Goal: Information Seeking & Learning: Learn about a topic

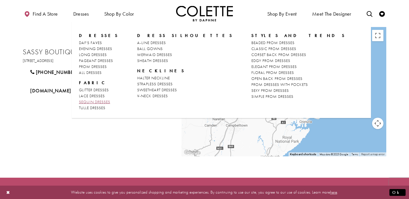
click at [91, 99] on link "SEQUIN DRESSES" at bounding box center [99, 102] width 40 height 6
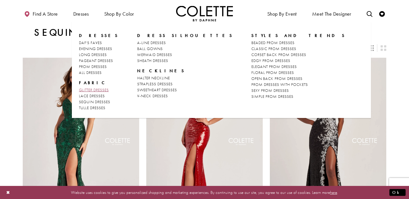
click at [86, 89] on span "GLITTER DRESSES" at bounding box center [94, 89] width 30 height 5
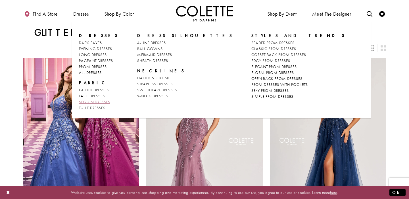
click at [90, 100] on span "SEQUIN DRESSES" at bounding box center [94, 101] width 31 height 5
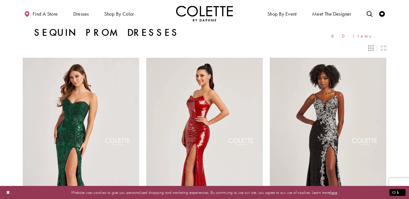
click at [364, 36] on span "60 items" at bounding box center [353, 35] width 44 height 5
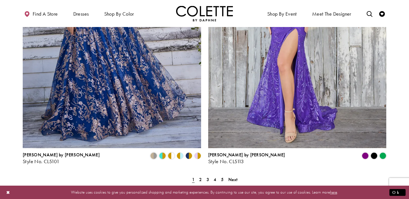
scroll to position [1007, 0]
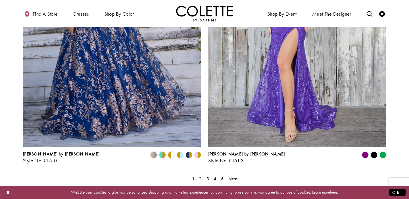
click at [200, 175] on span "2" at bounding box center [200, 178] width 3 height 6
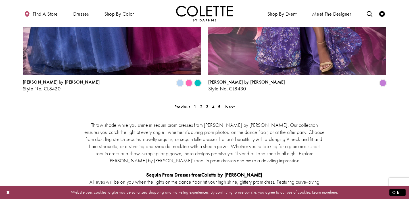
scroll to position [1083, 0]
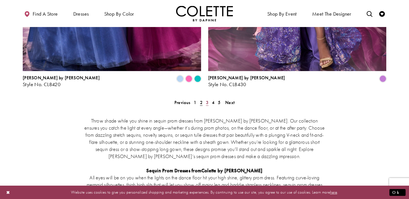
click at [207, 99] on span "3" at bounding box center [207, 102] width 3 height 6
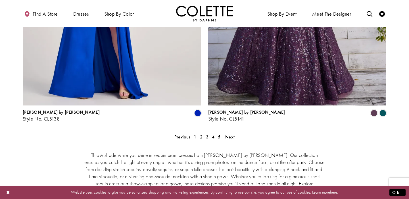
scroll to position [1049, 0]
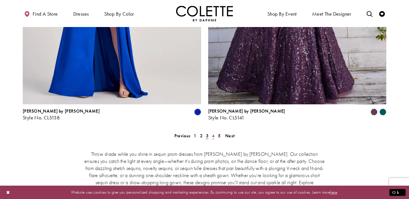
click at [212, 133] on span "4" at bounding box center [213, 136] width 3 height 6
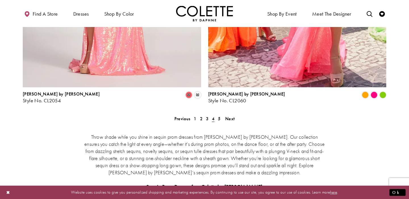
scroll to position [1067, 0]
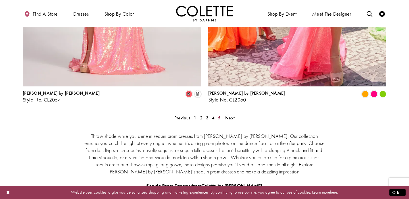
click at [218, 115] on span "5" at bounding box center [219, 118] width 3 height 6
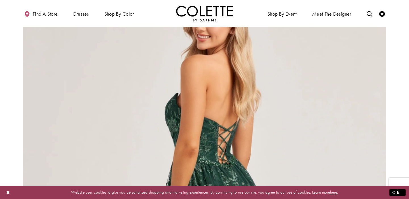
scroll to position [269, 0]
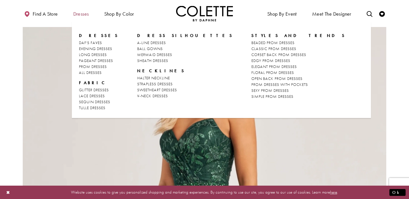
click at [84, 14] on span "Dresses" at bounding box center [81, 14] width 16 height 6
click at [87, 87] on span "GLITTER DRESSES" at bounding box center [94, 89] width 30 height 5
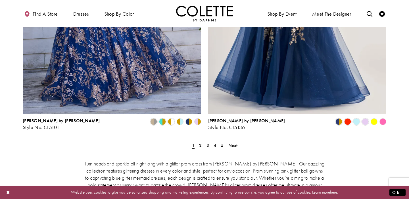
scroll to position [1041, 0]
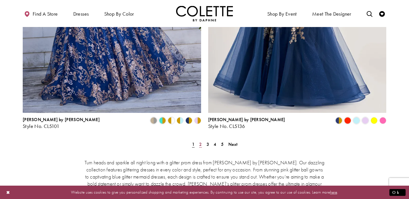
click at [199, 141] on span "2" at bounding box center [200, 144] width 3 height 6
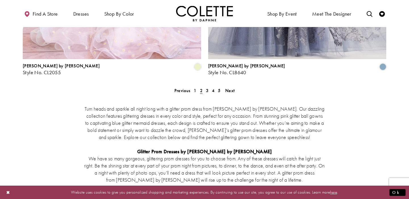
scroll to position [1085, 0]
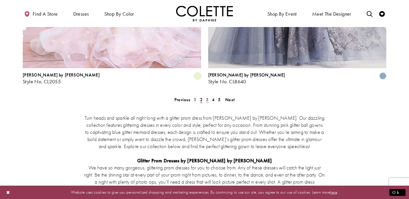
click at [207, 96] on span "3" at bounding box center [207, 99] width 3 height 6
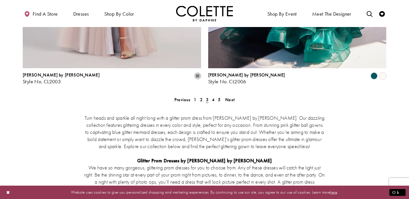
scroll to position [1086, 0]
click at [213, 96] on span "4" at bounding box center [213, 99] width 3 height 6
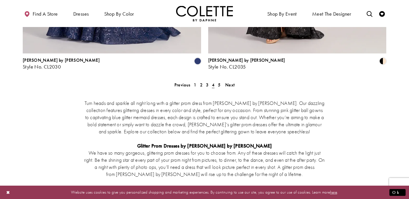
scroll to position [1087, 0]
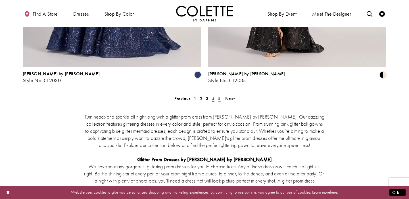
click at [218, 95] on span "5" at bounding box center [219, 98] width 3 height 6
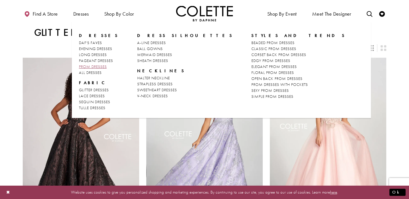
click at [102, 64] on span "PROM DRESSES" at bounding box center [93, 66] width 28 height 5
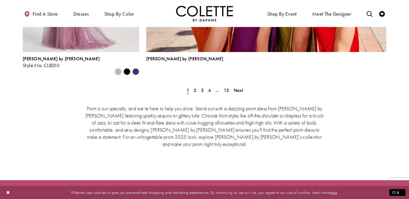
scroll to position [1322, 0]
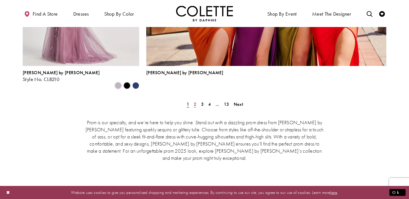
click at [194, 101] on span "2" at bounding box center [195, 104] width 3 height 6
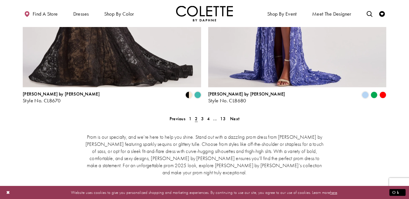
scroll to position [1242, 0]
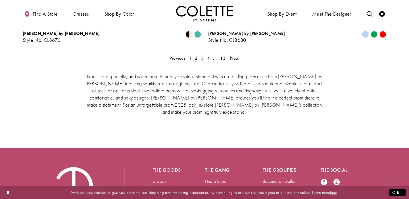
click at [201, 55] on span "3" at bounding box center [202, 58] width 3 height 6
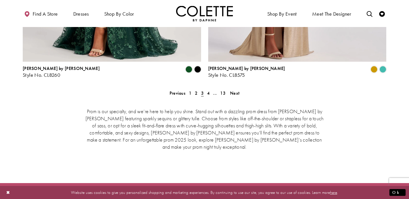
scroll to position [1209, 0]
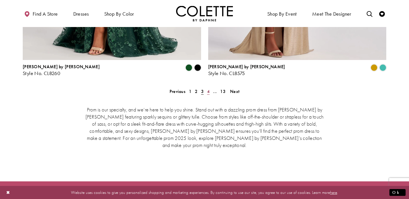
click at [206, 87] on link "4" at bounding box center [208, 91] width 6 height 8
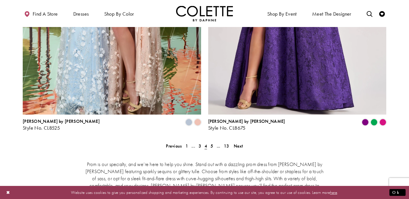
scroll to position [1157, 0]
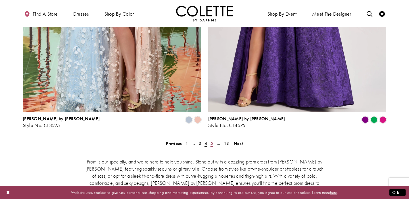
click at [211, 140] on span "5" at bounding box center [211, 143] width 3 height 6
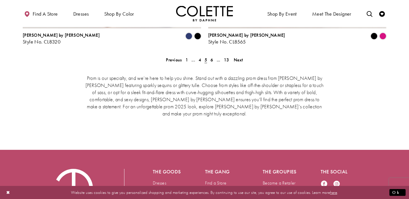
scroll to position [1221, 0]
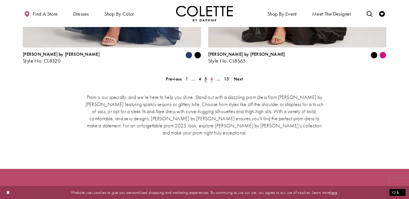
click at [211, 76] on span "6" at bounding box center [211, 79] width 3 height 6
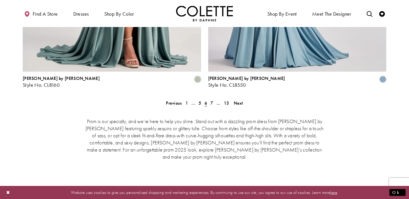
scroll to position [1198, 0]
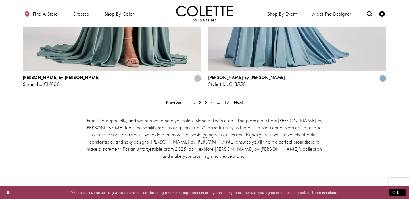
click at [212, 99] on span "7" at bounding box center [211, 102] width 3 height 6
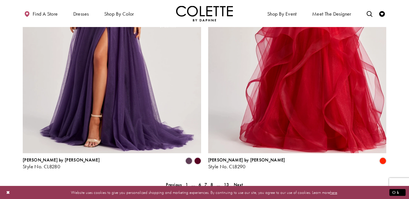
scroll to position [1131, 0]
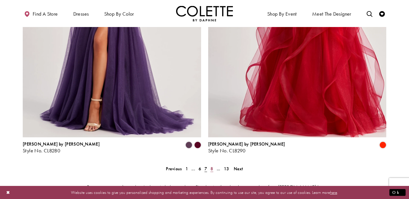
click at [211, 165] on span "8" at bounding box center [211, 168] width 3 height 6
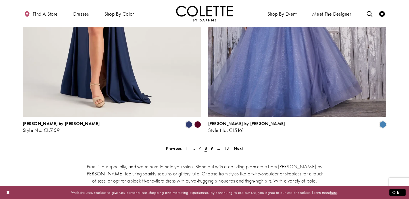
scroll to position [1162, 0]
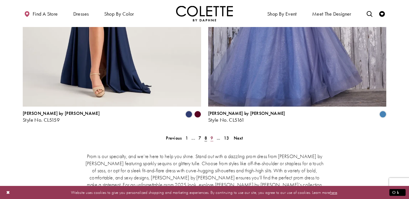
click at [211, 135] on span "9" at bounding box center [211, 138] width 3 height 6
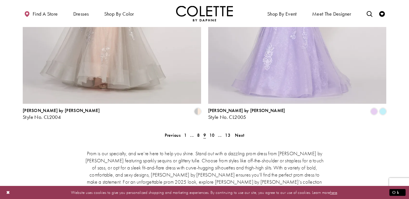
scroll to position [1161, 0]
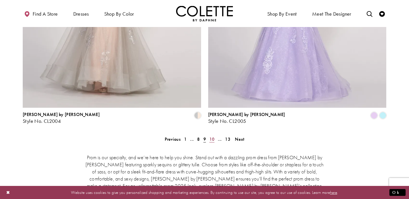
click at [211, 136] on span "10" at bounding box center [211, 139] width 5 height 6
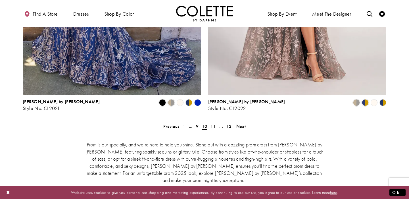
scroll to position [1178, 0]
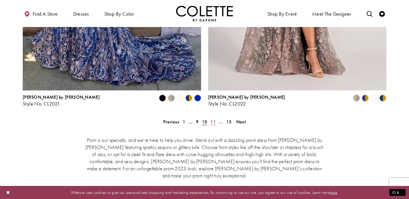
click at [213, 119] on span "11" at bounding box center [212, 122] width 5 height 6
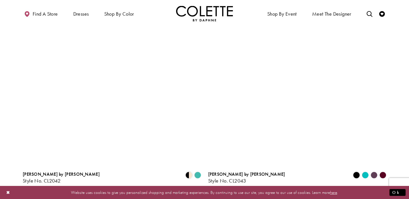
scroll to position [1104, 0]
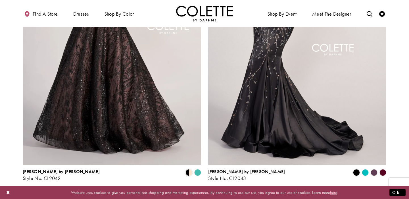
click at [215, 193] on span "12" at bounding box center [217, 196] width 5 height 6
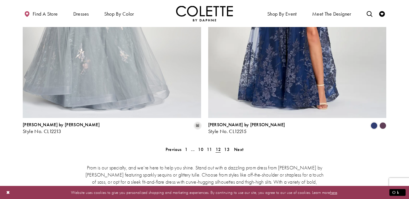
scroll to position [1149, 0]
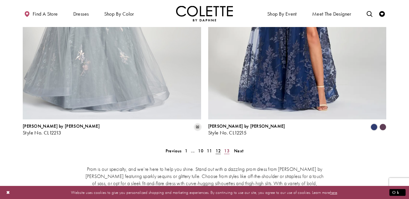
click at [228, 148] on span "13" at bounding box center [226, 151] width 5 height 6
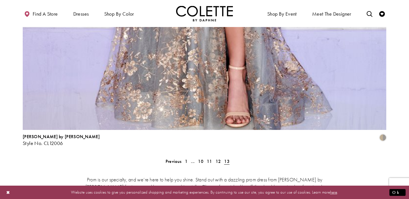
scroll to position [1187, 0]
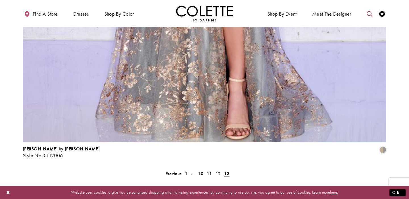
click at [369, 14] on icon "Toggle search" at bounding box center [369, 14] width 6 height 6
click at [333, 15] on input "Search" at bounding box center [340, 14] width 68 height 9
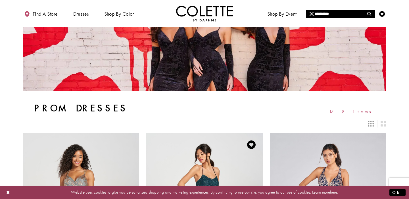
scroll to position [0, 0]
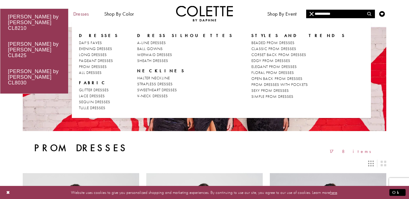
type input "**********"
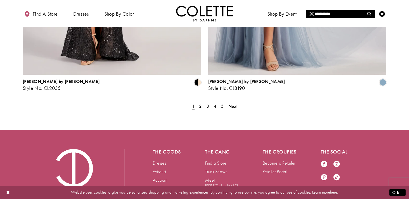
scroll to position [1108, 0]
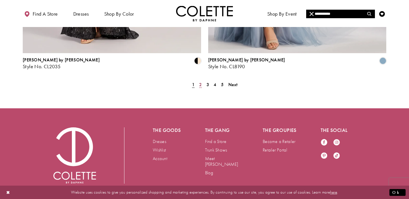
click at [200, 81] on span "2" at bounding box center [200, 84] width 3 height 6
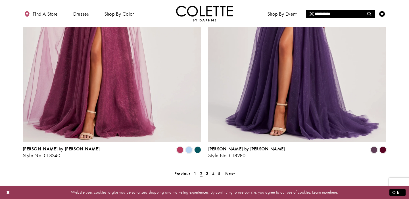
scroll to position [1022, 0]
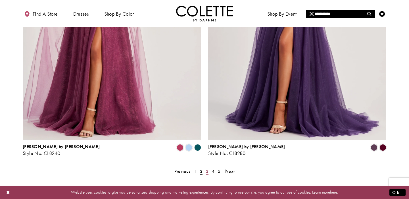
click at [206, 168] on span "3" at bounding box center [207, 171] width 3 height 6
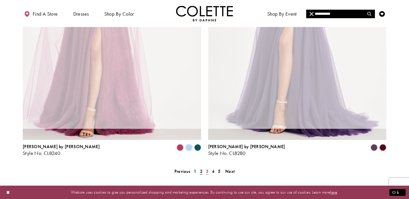
scroll to position [38, 0]
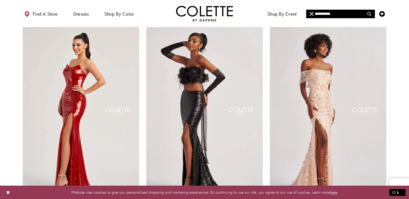
drag, startPoint x: 320, startPoint y: 13, endPoint x: 345, endPoint y: 12, distance: 25.0
click at [345, 12] on input "**********" at bounding box center [340, 14] width 68 height 9
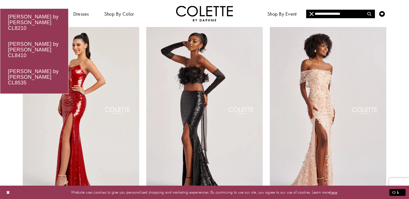
type input "**********"
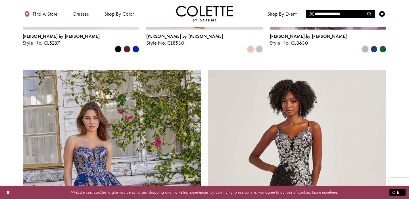
scroll to position [833, 0]
